Goal: Task Accomplishment & Management: Manage account settings

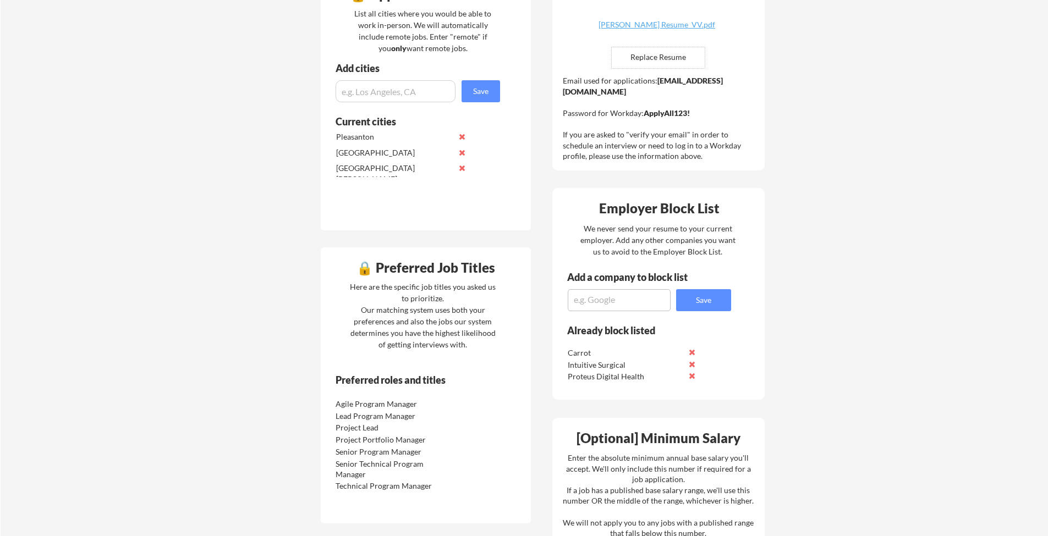
scroll to position [291, 0]
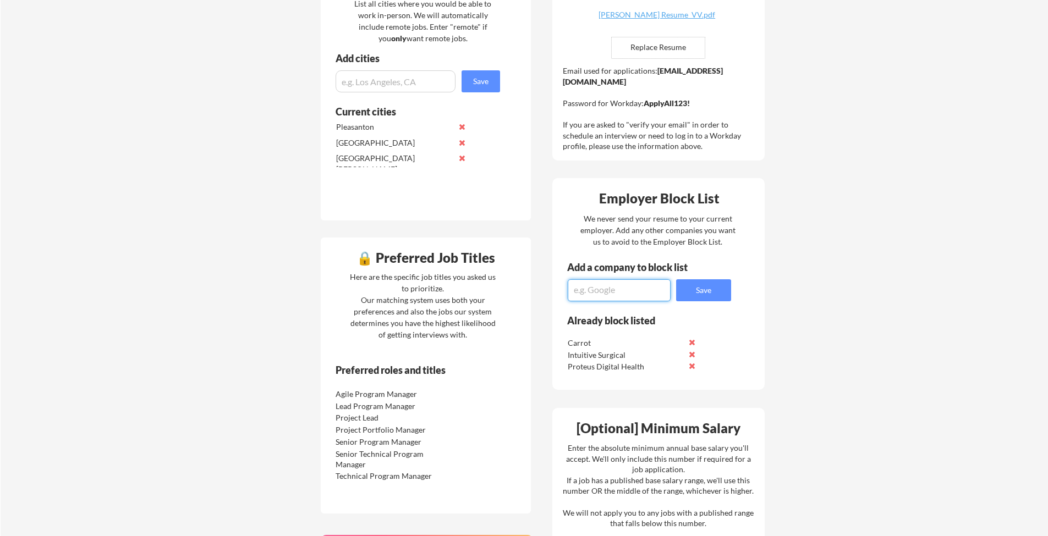
click at [621, 297] on textarea at bounding box center [619, 290] width 103 height 22
type textarea "Intuitive"
click at [713, 293] on button "Save" at bounding box center [703, 290] width 55 height 22
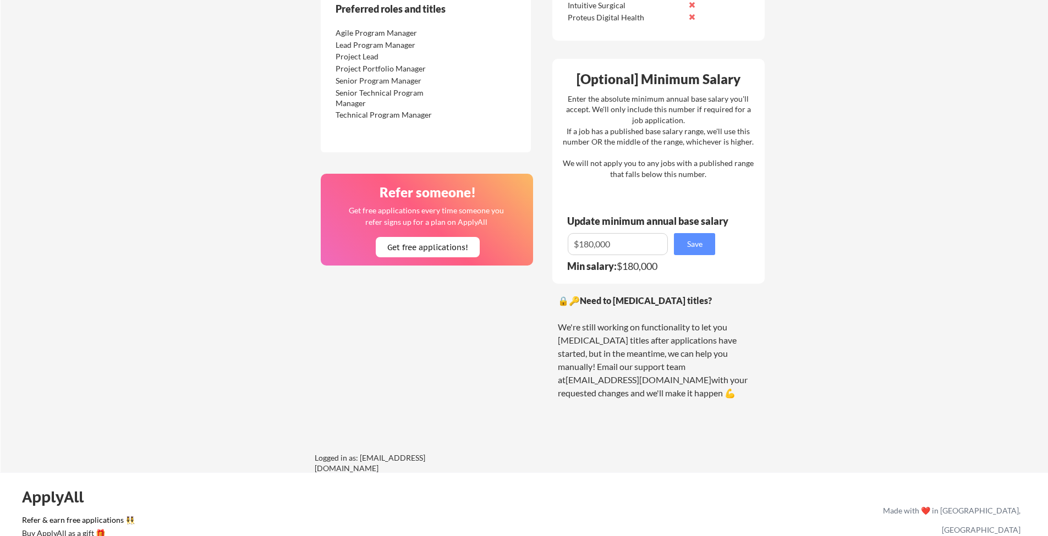
scroll to position [651, 0]
drag, startPoint x: 619, startPoint y: 369, endPoint x: 693, endPoint y: 369, distance: 73.2
click at [693, 369] on div "🔒🔑 Need to change your job titles? We're still working on functionality to let …" at bounding box center [658, 348] width 201 height 106
copy div "[EMAIL_ADDRESS][DOMAIN_NAME]"
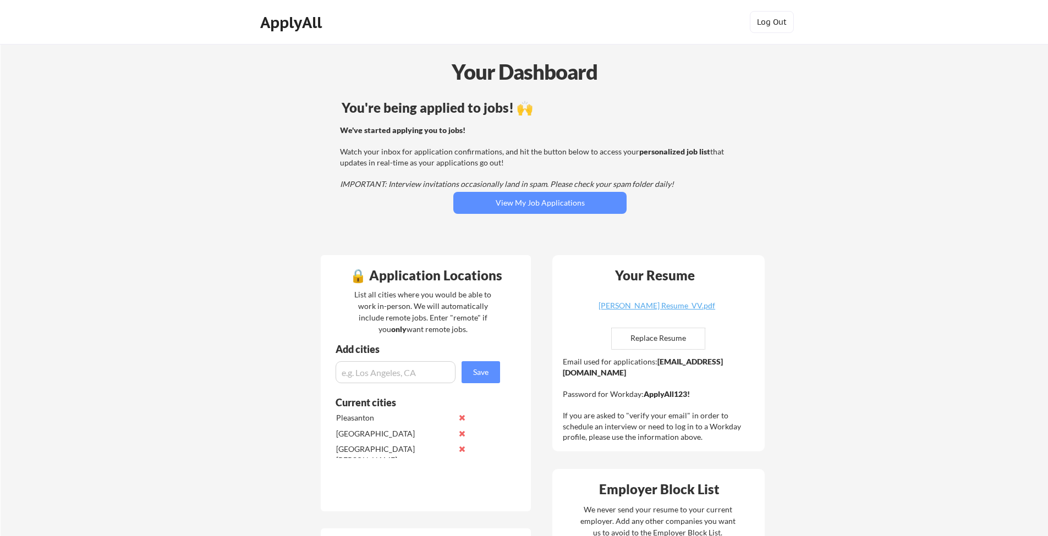
scroll to position [0, 0]
click at [494, 200] on button "View My Job Applications" at bounding box center [539, 203] width 173 height 22
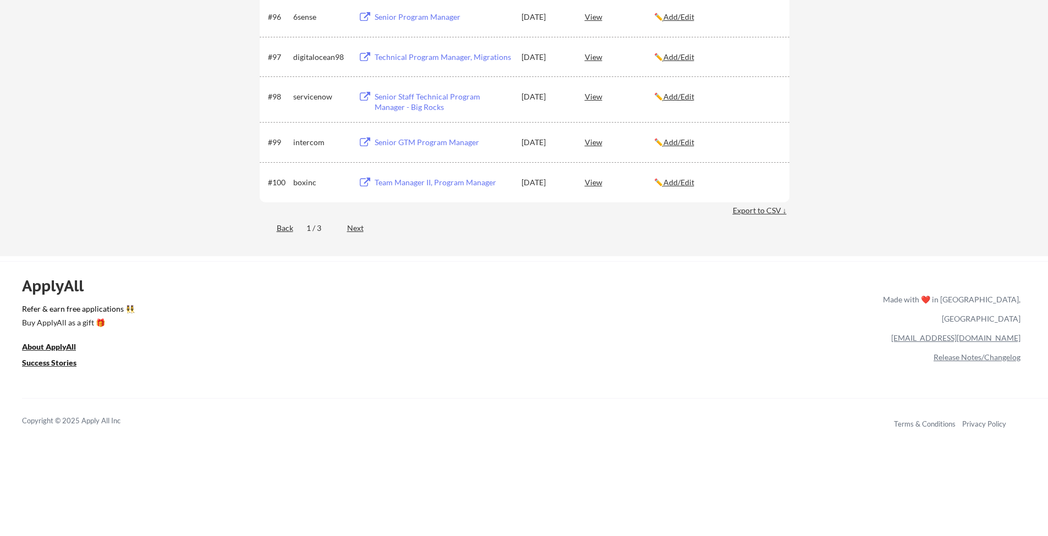
scroll to position [4505, 0]
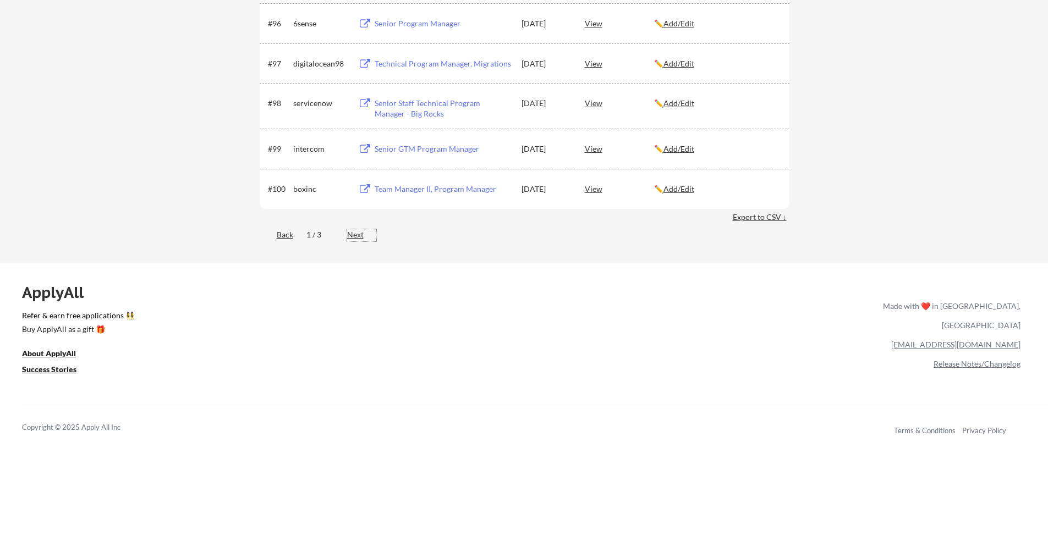
click at [350, 235] on div "Next" at bounding box center [361, 234] width 29 height 11
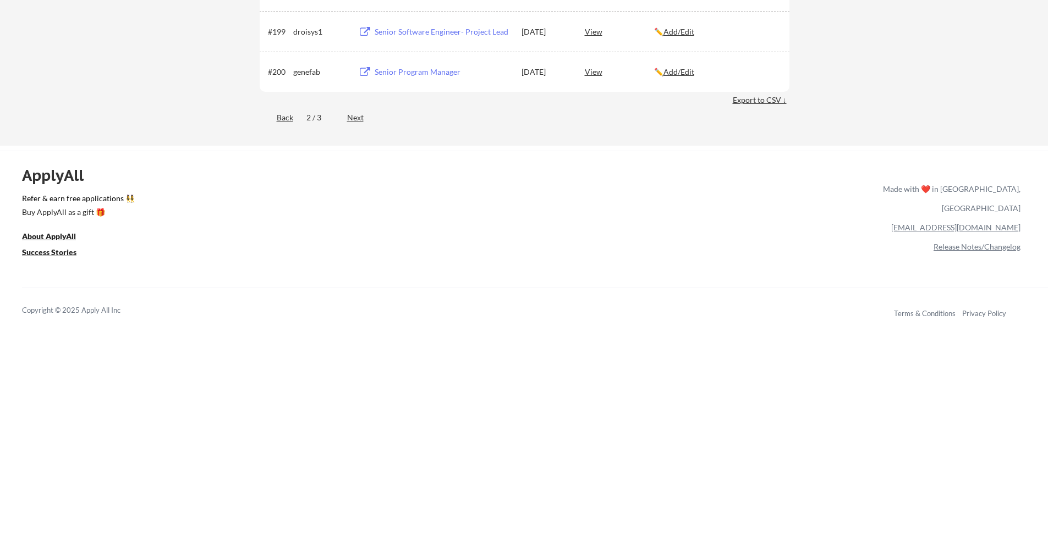
click at [354, 117] on div "Next" at bounding box center [361, 117] width 29 height 11
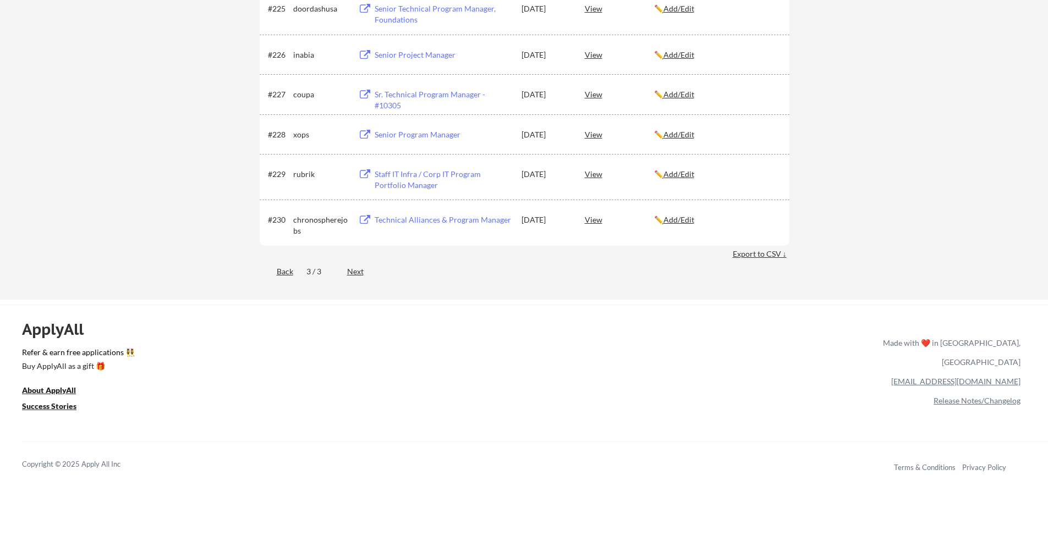
scroll to position [1252, 0]
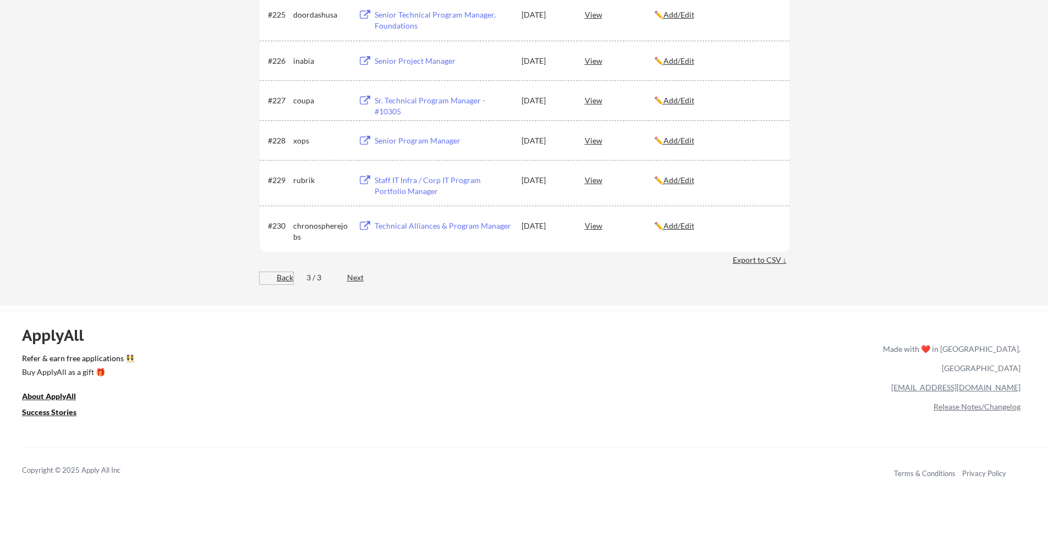
click at [285, 279] on div "Back" at bounding box center [277, 277] width 34 height 11
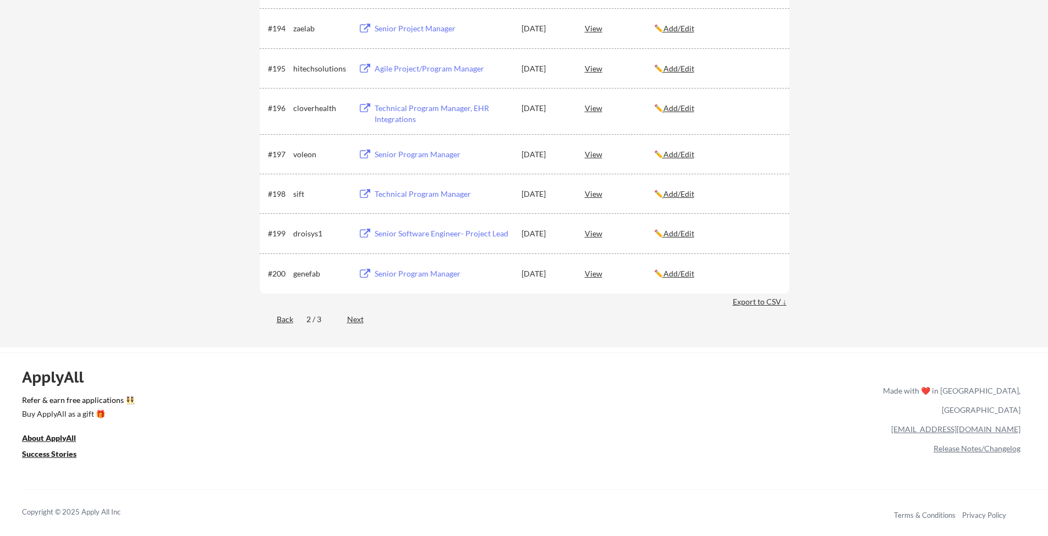
scroll to position [4316, 0]
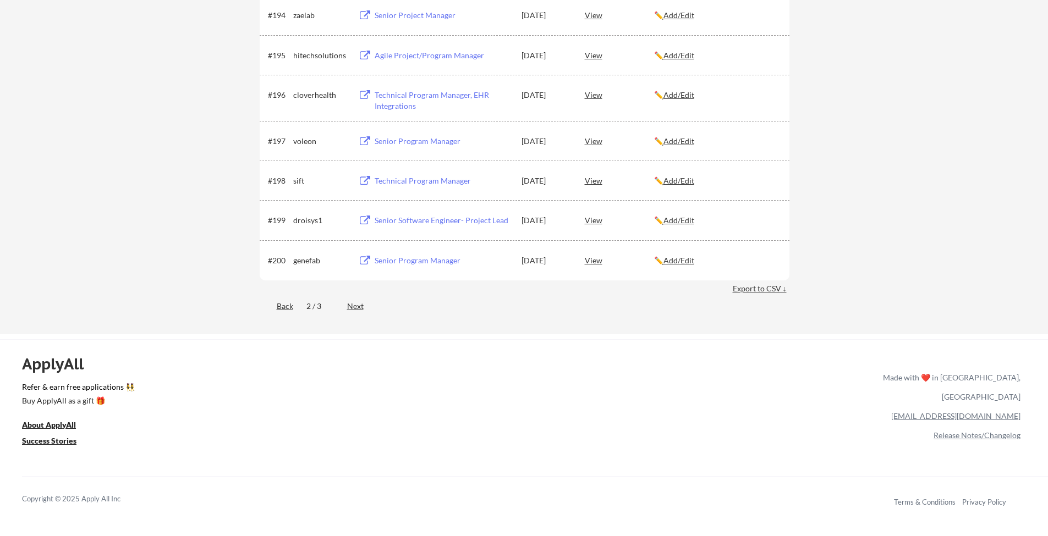
click at [285, 307] on div "Back" at bounding box center [277, 306] width 34 height 11
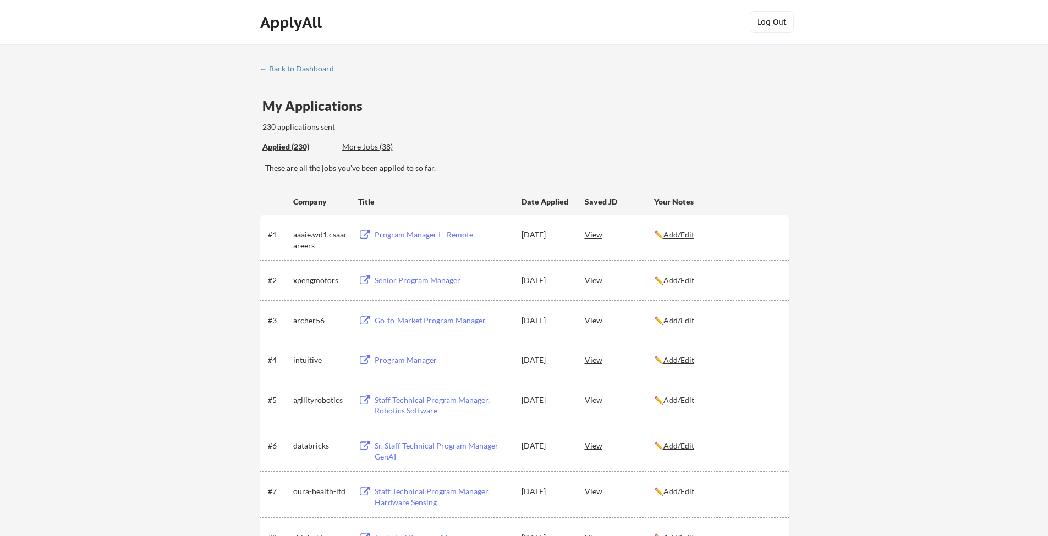
scroll to position [0, 0]
click at [594, 361] on div "View" at bounding box center [619, 360] width 69 height 20
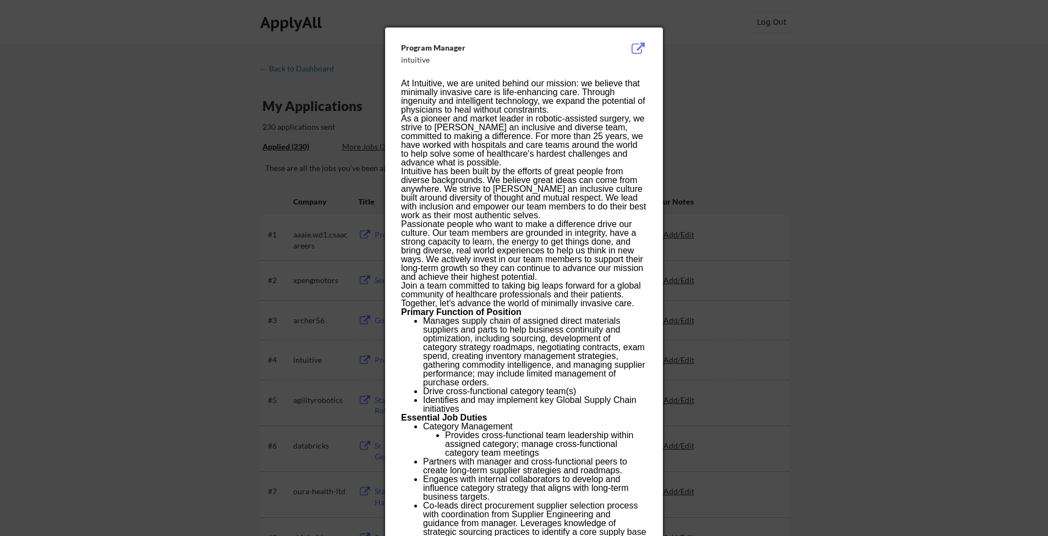
click at [741, 155] on div at bounding box center [524, 268] width 1048 height 536
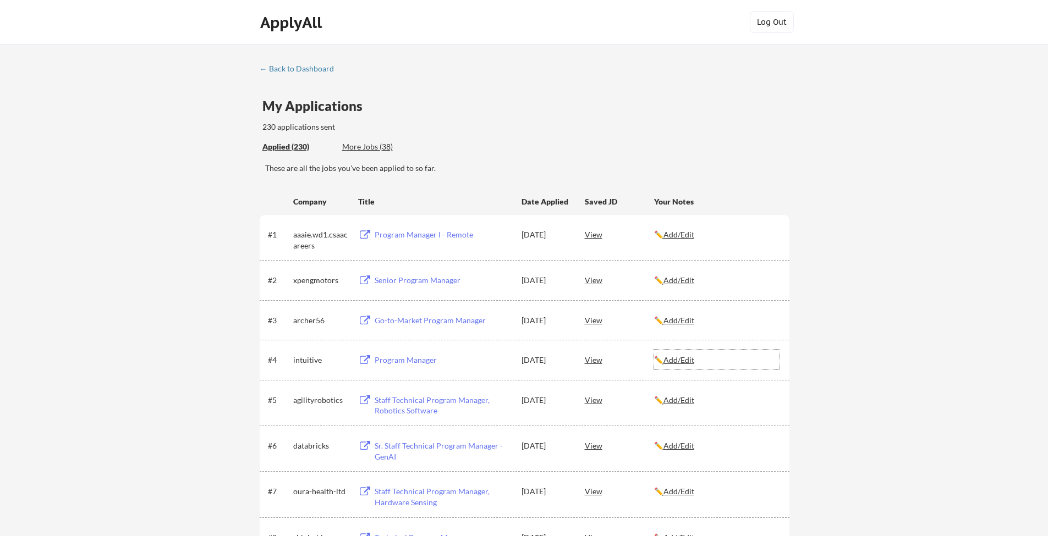
click at [685, 364] on u "Add/Edit" at bounding box center [678, 359] width 31 height 9
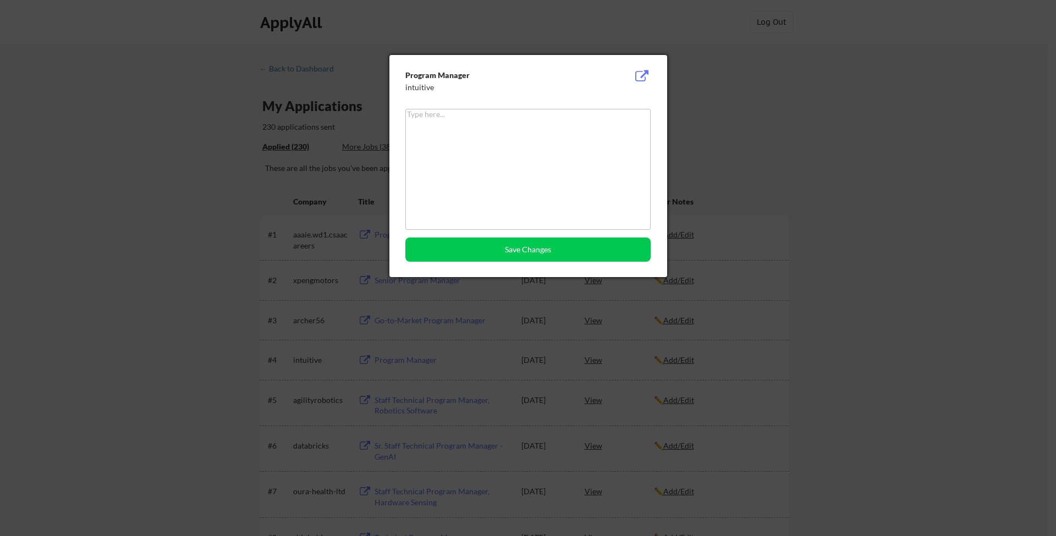
click at [719, 151] on div at bounding box center [528, 268] width 1056 height 536
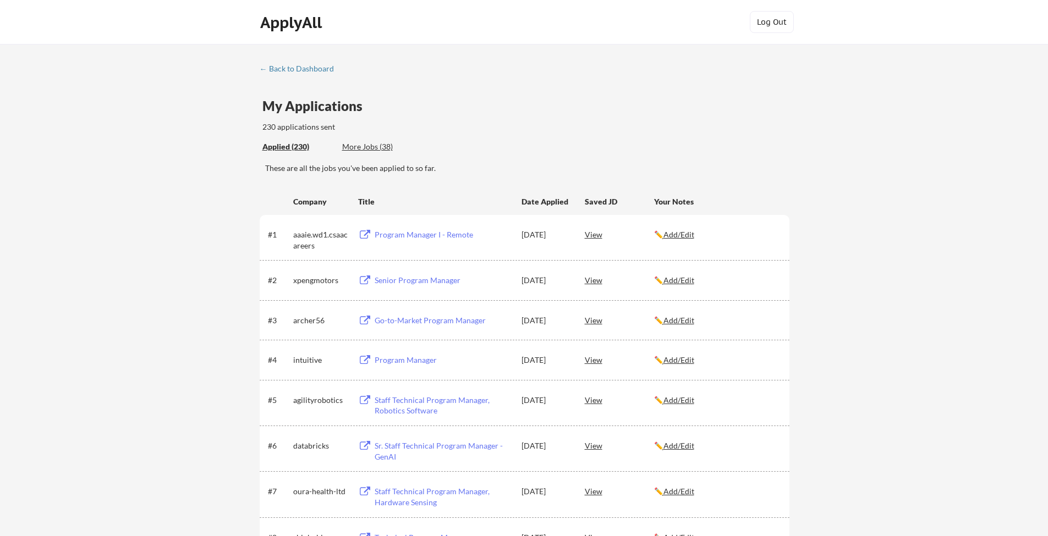
scroll to position [25, 0]
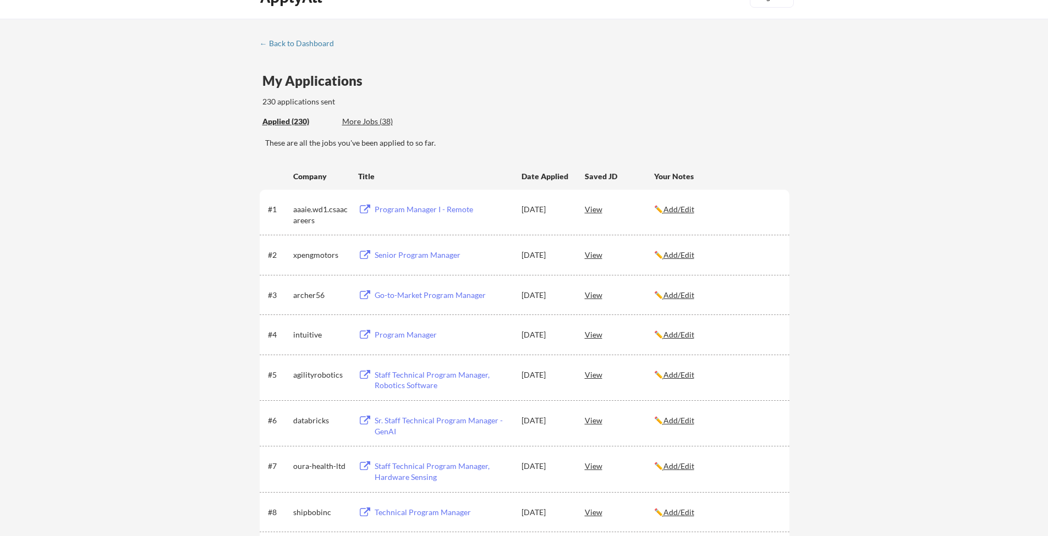
click at [396, 335] on div "Program Manager" at bounding box center [443, 334] width 136 height 11
click at [370, 128] on div "Applied (230) More Jobs (38)" at bounding box center [342, 122] width 161 height 23
click at [364, 124] on div "More Jobs (38)" at bounding box center [382, 121] width 81 height 11
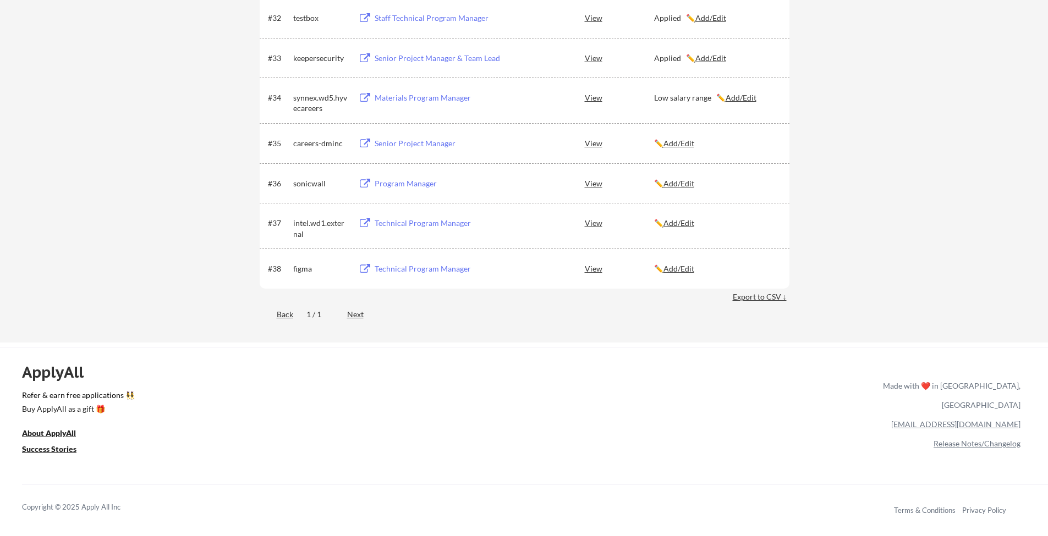
scroll to position [1677, 0]
click at [410, 147] on div "Senior Project Manager" at bounding box center [443, 145] width 136 height 11
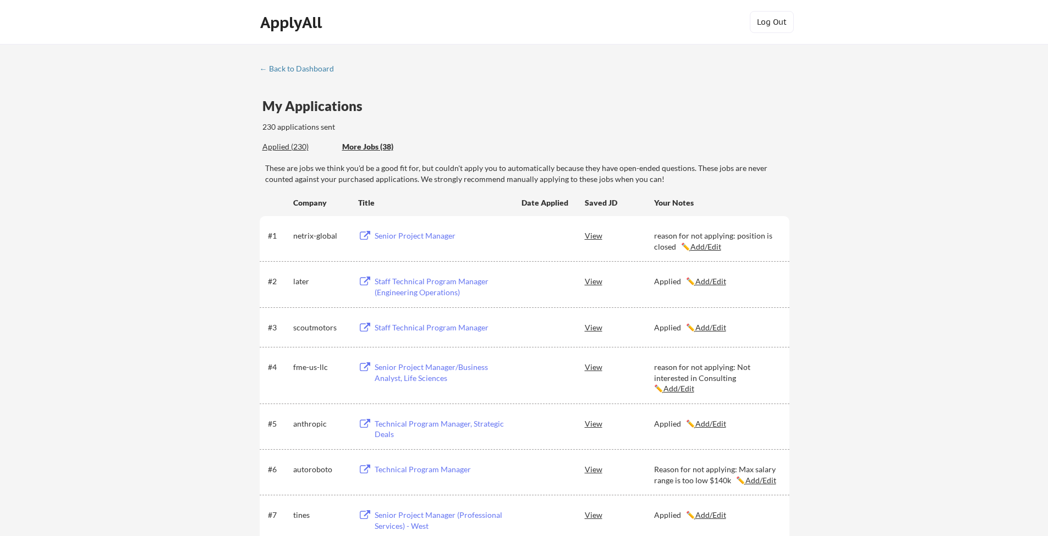
scroll to position [0, 0]
click at [285, 66] on div "← Back to Dashboard" at bounding box center [301, 69] width 83 height 8
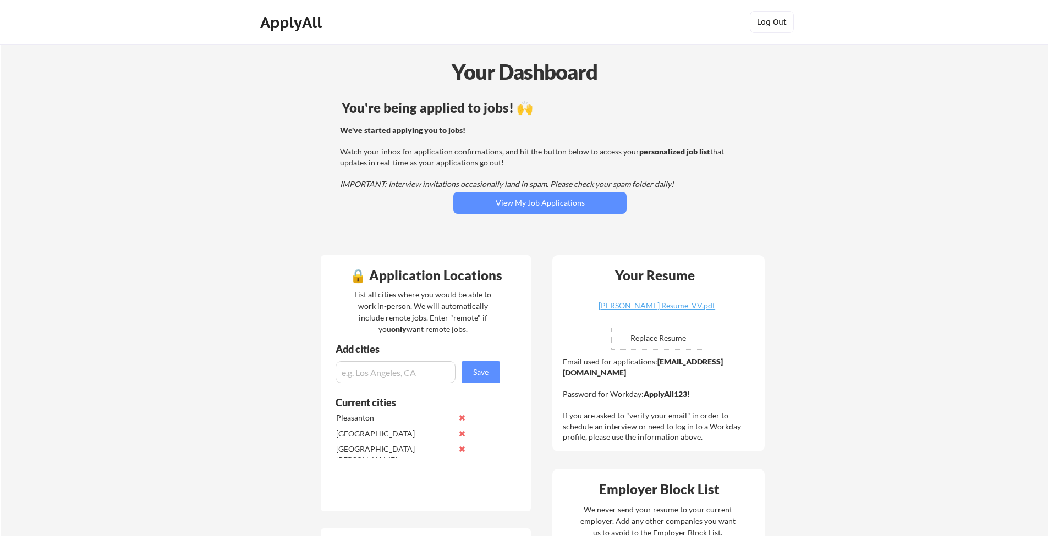
scroll to position [12, 0]
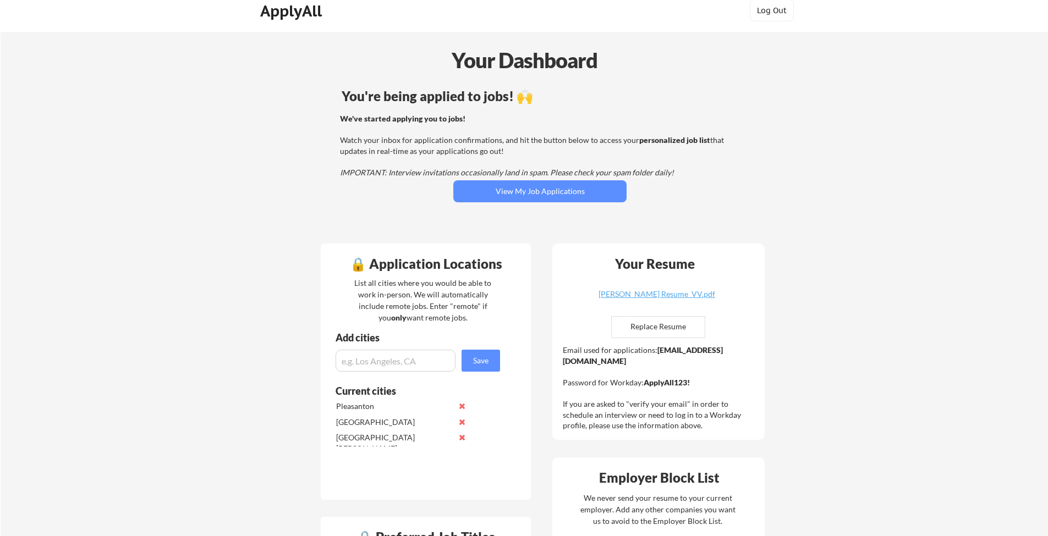
click at [620, 362] on strong "[EMAIL_ADDRESS][DOMAIN_NAME]" at bounding box center [643, 355] width 160 height 20
drag, startPoint x: 562, startPoint y: 360, endPoint x: 679, endPoint y: 361, distance: 116.6
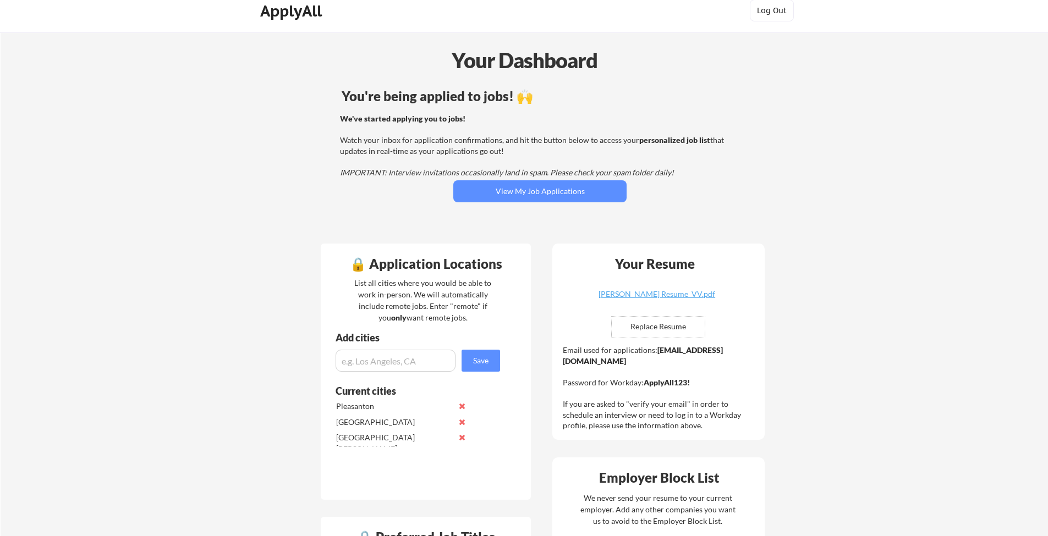
click at [679, 361] on div "Your Resume [PERSON_NAME] Resume_VV.pdf Replace Resume ✅ Replaced! Email used f…" at bounding box center [658, 342] width 212 height 196
copy div "[EMAIL_ADDRESS][DOMAIN_NAME]"
drag, startPoint x: 698, startPoint y: 381, endPoint x: 645, endPoint y: 381, distance: 53.4
click at [645, 381] on div "Email used for applications: [EMAIL_ADDRESS][DOMAIN_NAME] Password for Workday:…" at bounding box center [660, 388] width 194 height 86
copy div "ApplyAll123!"
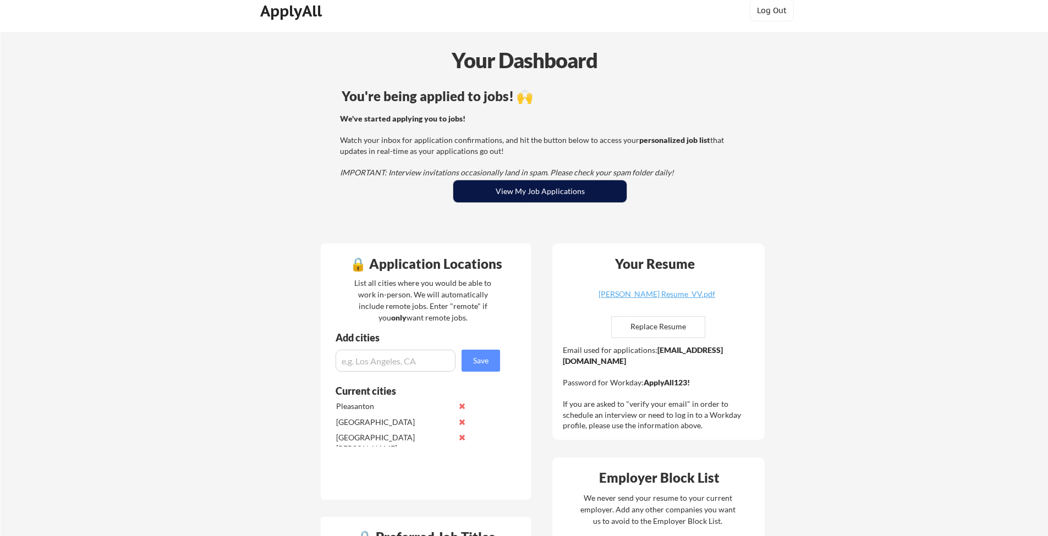
click at [515, 193] on button "View My Job Applications" at bounding box center [539, 191] width 173 height 22
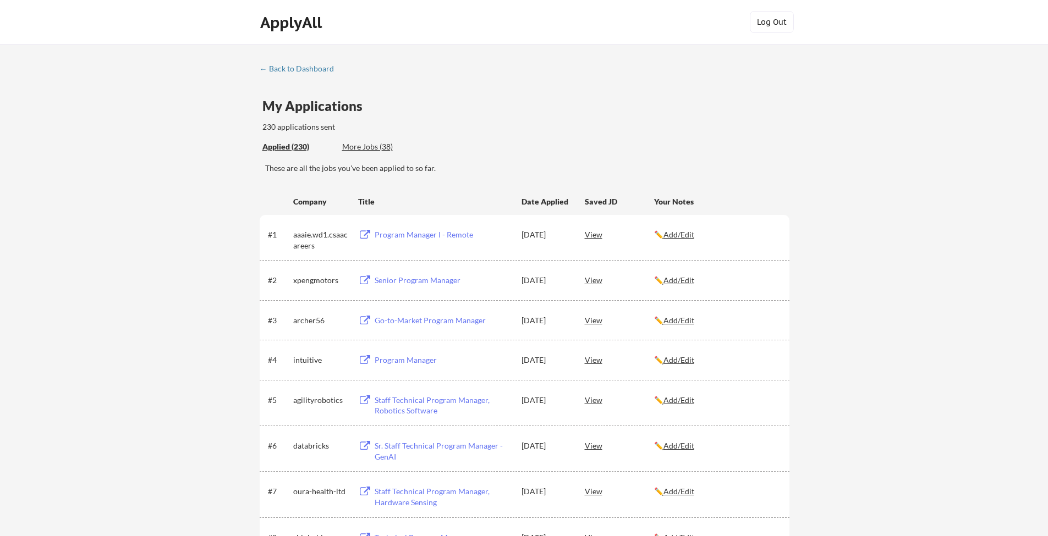
click at [366, 145] on div "More Jobs (38)" at bounding box center [382, 146] width 81 height 11
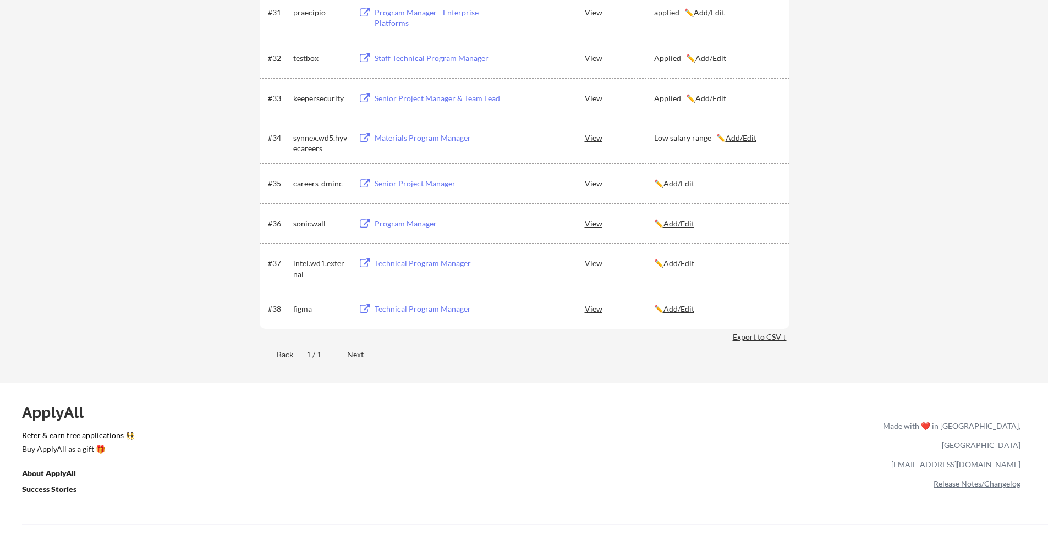
scroll to position [1627, 0]
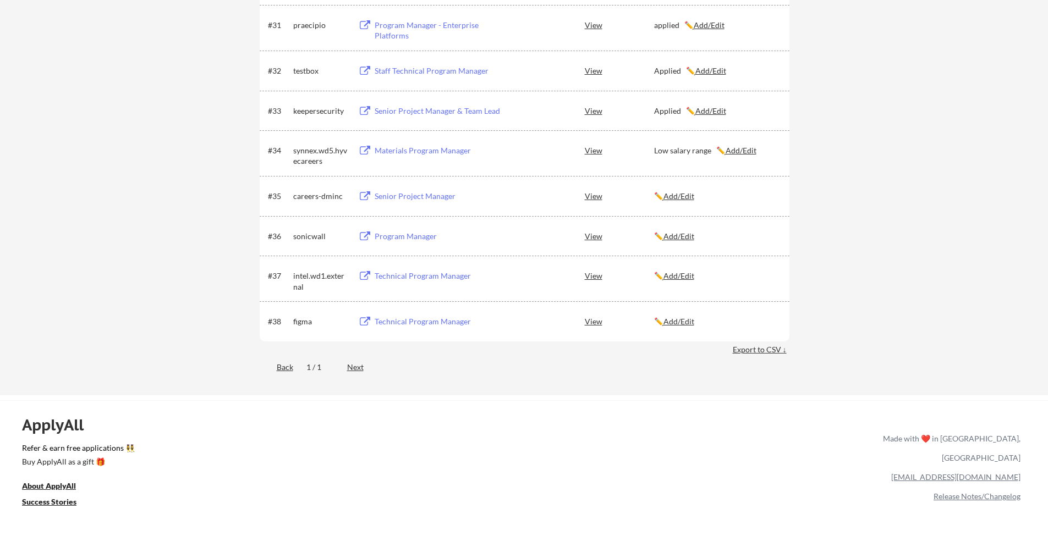
click at [678, 196] on u "Add/Edit" at bounding box center [678, 195] width 31 height 9
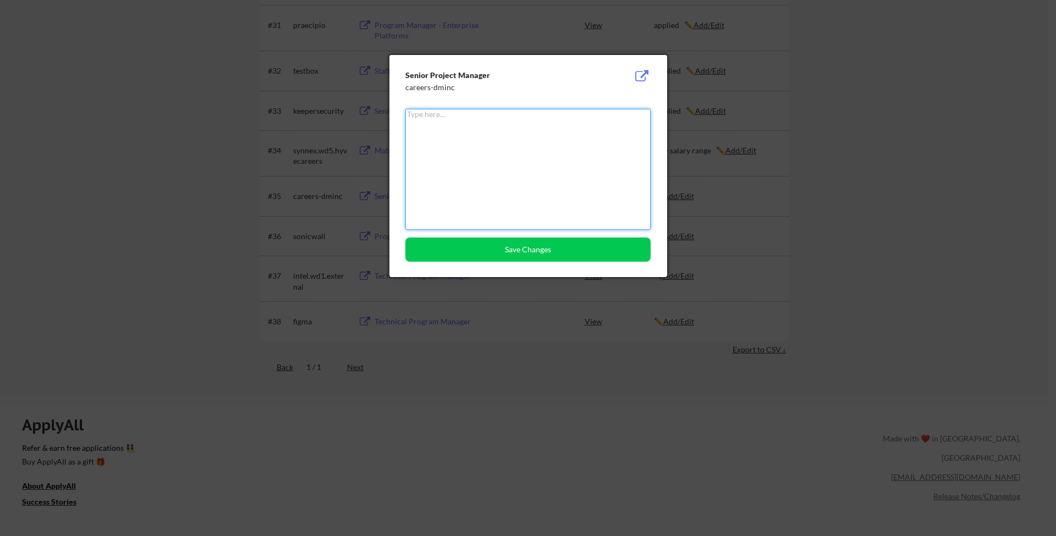
click at [506, 163] on textarea at bounding box center [527, 169] width 245 height 121
type textarea "applied"
click at [536, 248] on button "Save Changes" at bounding box center [527, 250] width 245 height 24
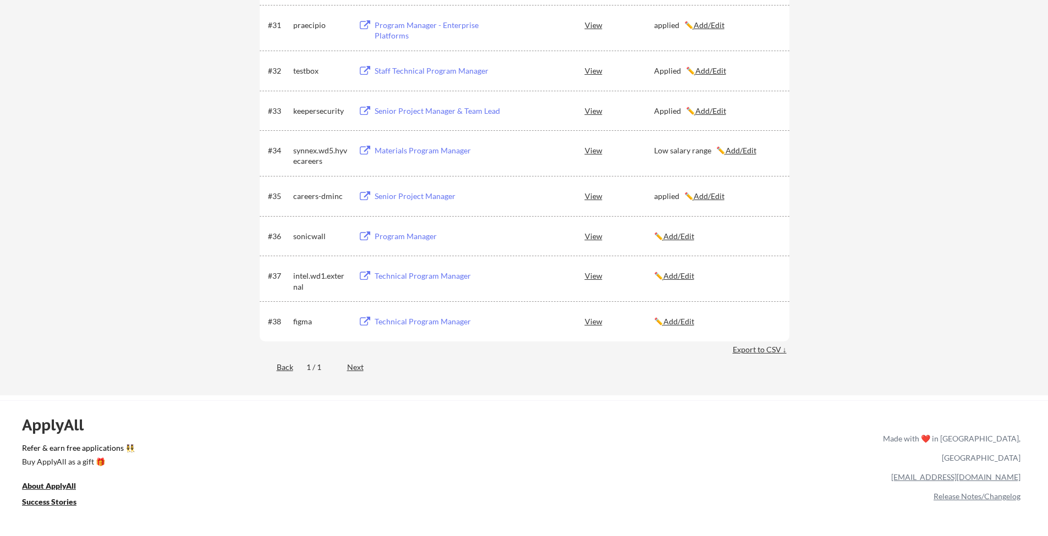
click at [386, 239] on div "Program Manager" at bounding box center [443, 236] width 136 height 11
click at [399, 276] on div "Technical Program Manager" at bounding box center [443, 276] width 136 height 11
click at [685, 237] on u "Add/Edit" at bounding box center [678, 236] width 31 height 9
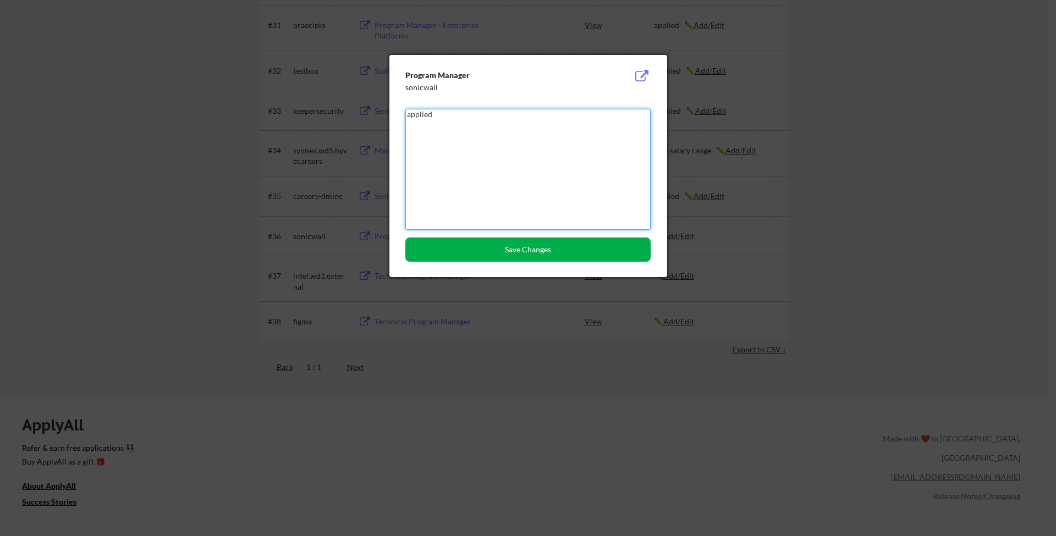
type textarea "applied"
click at [530, 252] on button "Save Changes" at bounding box center [527, 250] width 245 height 24
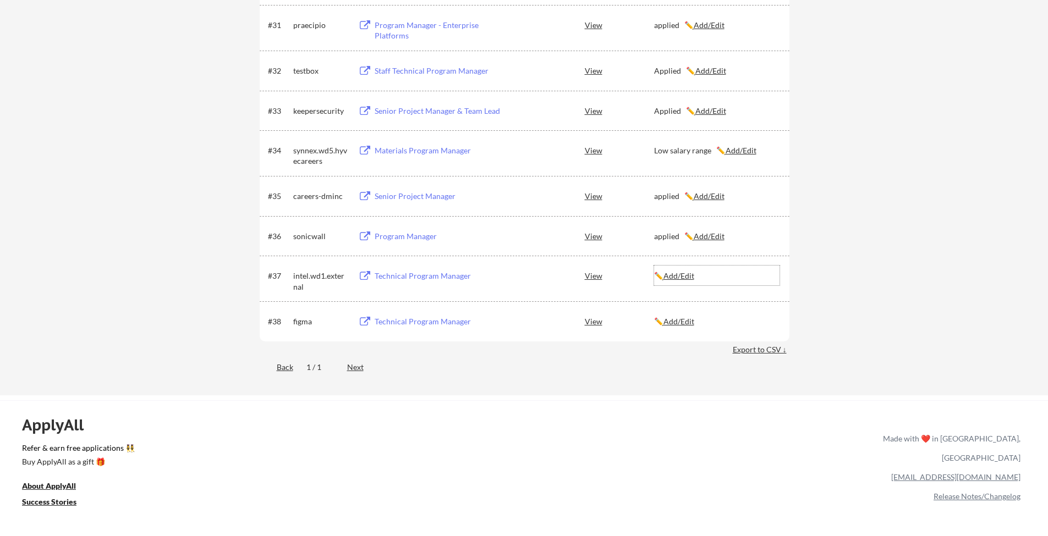
click at [684, 274] on u "Add/Edit" at bounding box center [678, 275] width 31 height 9
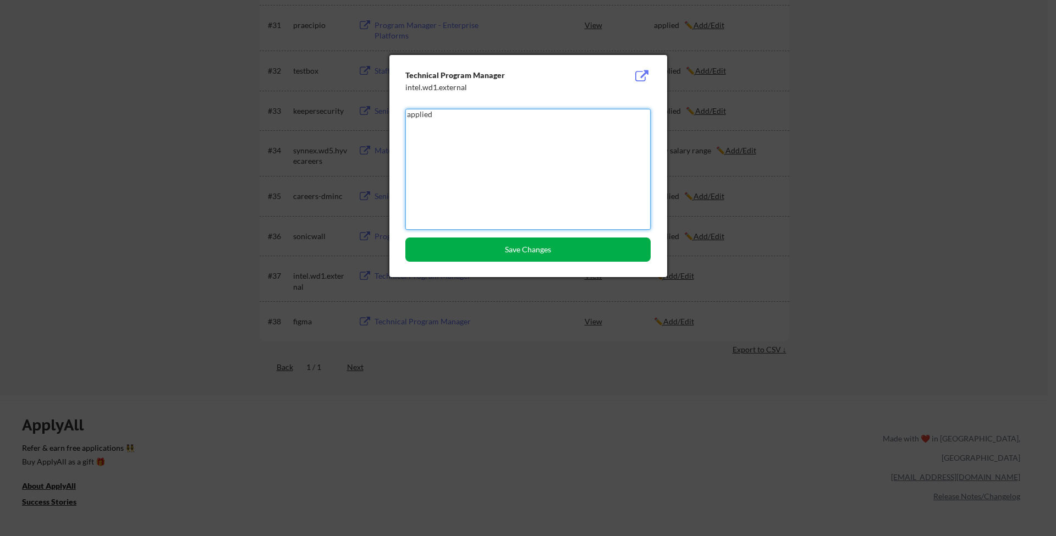
type textarea "applied"
click at [563, 247] on button "Save Changes" at bounding box center [527, 250] width 245 height 24
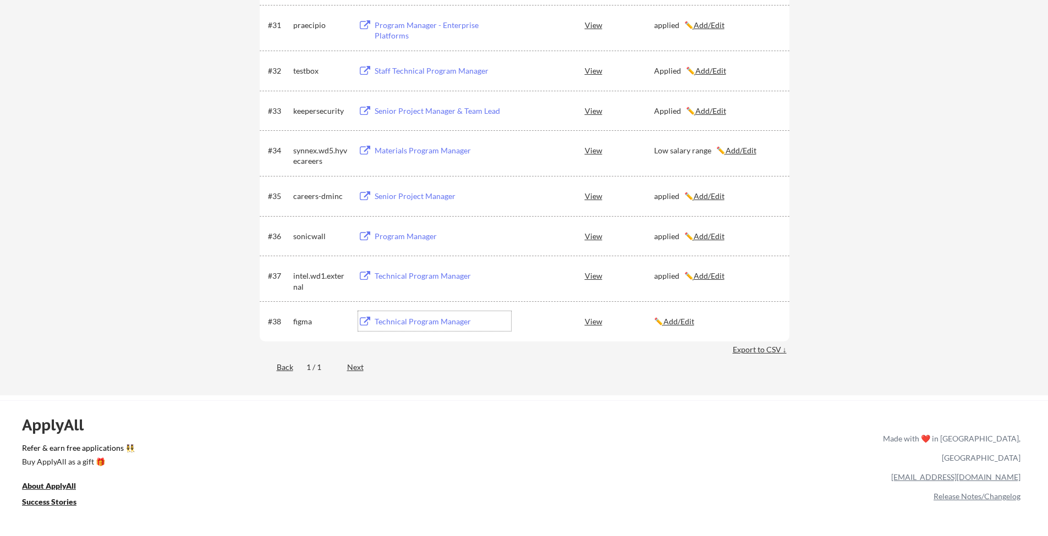
click at [423, 324] on div "Technical Program Manager" at bounding box center [443, 321] width 136 height 11
